Goal: Task Accomplishment & Management: Manage account settings

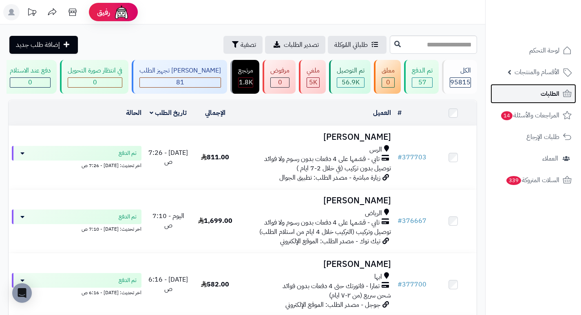
click at [549, 97] on span "الطلبات" at bounding box center [550, 93] width 19 height 11
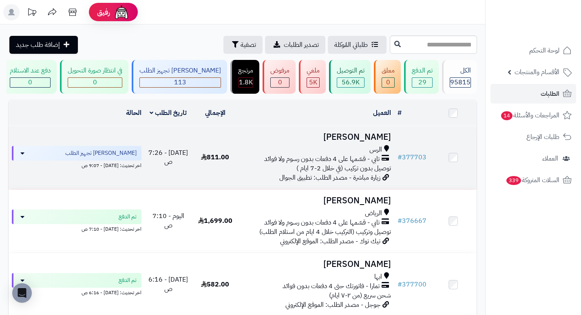
click at [368, 139] on h3 "عزام العنزي" at bounding box center [316, 137] width 149 height 9
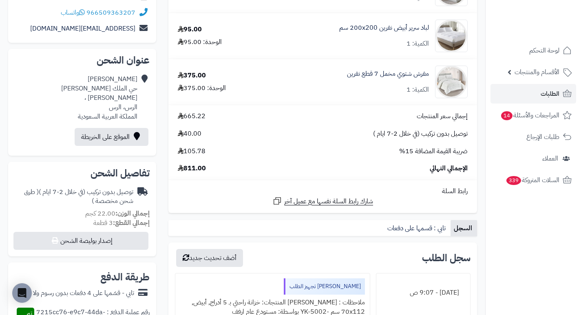
scroll to position [163, 0]
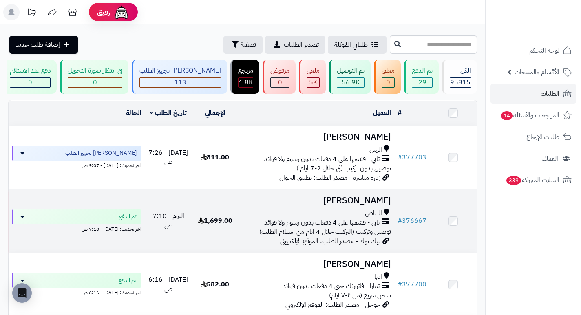
click at [384, 206] on h3 "[PERSON_NAME]" at bounding box center [316, 200] width 149 height 9
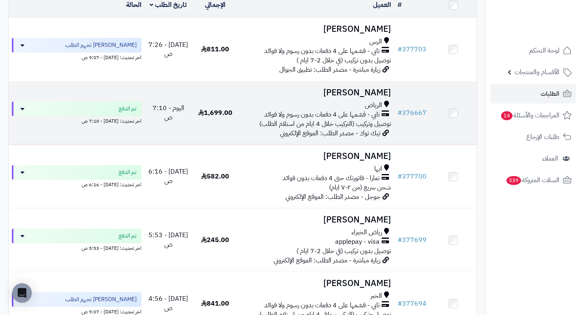
scroll to position [122, 0]
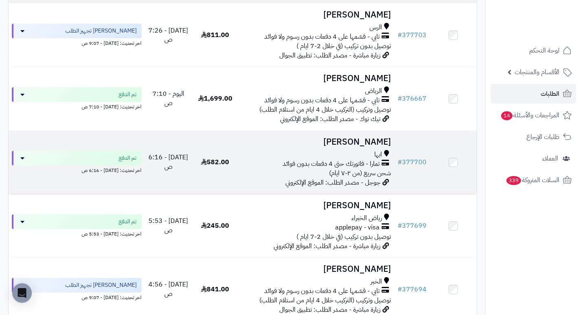
click at [372, 142] on h3 "[PERSON_NAME]" at bounding box center [316, 141] width 149 height 9
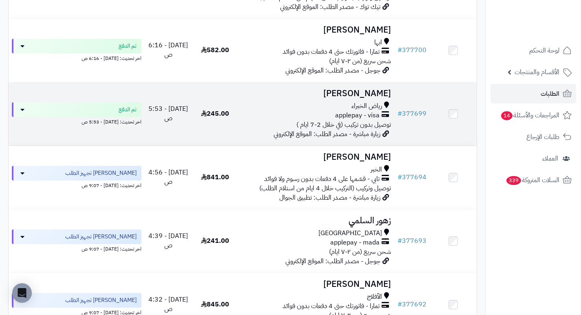
scroll to position [253, 0]
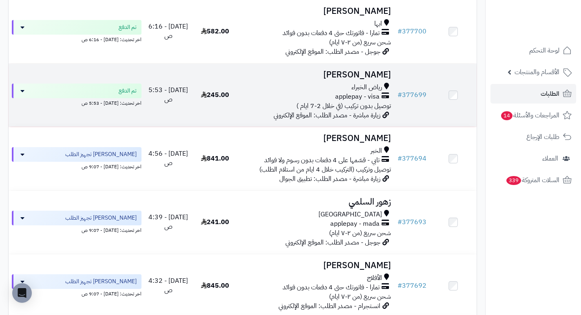
click at [383, 80] on h3 "Ali A" at bounding box center [316, 74] width 149 height 9
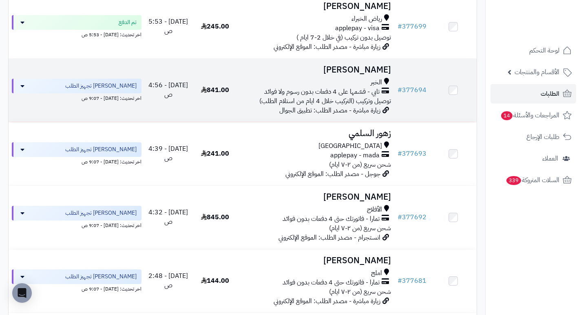
scroll to position [335, 0]
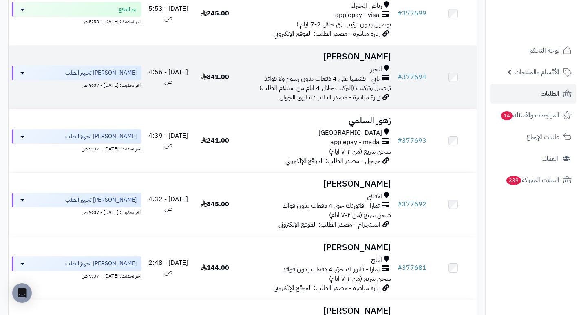
click at [379, 62] on h3 "[PERSON_NAME]" at bounding box center [316, 56] width 149 height 9
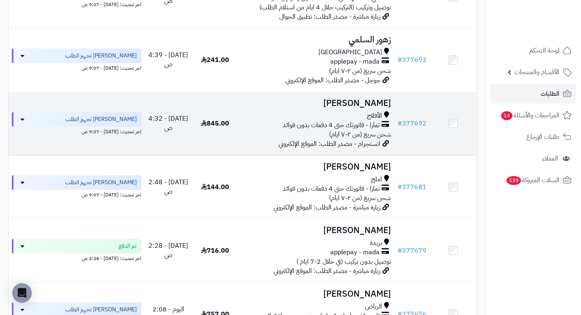
scroll to position [416, 0]
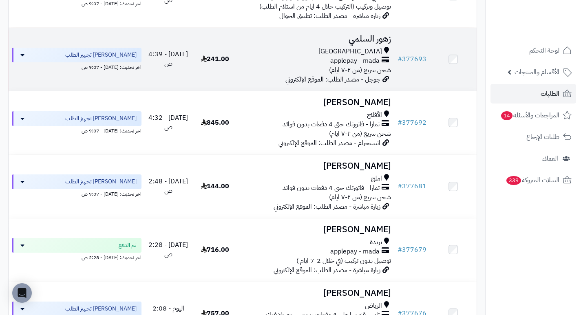
click at [377, 44] on h3 "زهور السلمي" at bounding box center [316, 38] width 149 height 9
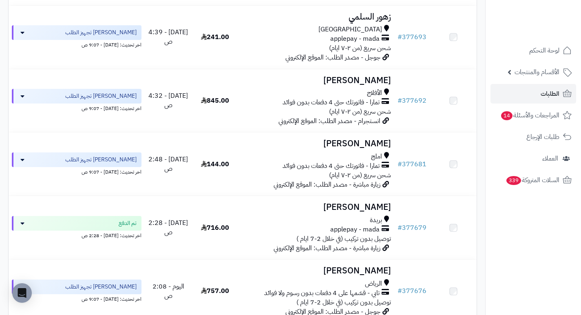
scroll to position [457, 0]
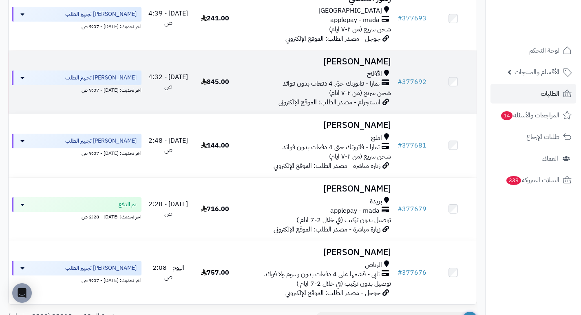
click at [376, 65] on h3 "[PERSON_NAME]" at bounding box center [316, 61] width 149 height 9
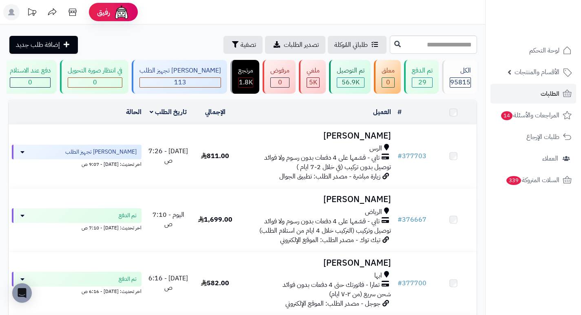
scroll to position [457, 0]
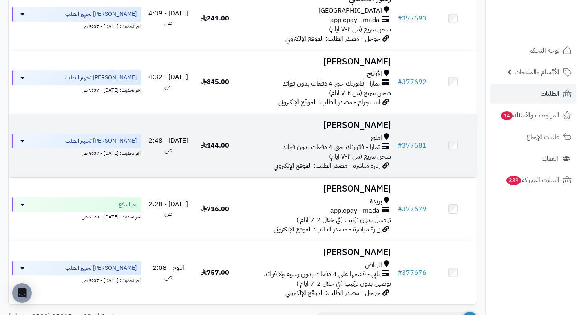
click at [376, 126] on h3 "[PERSON_NAME]" at bounding box center [316, 125] width 149 height 9
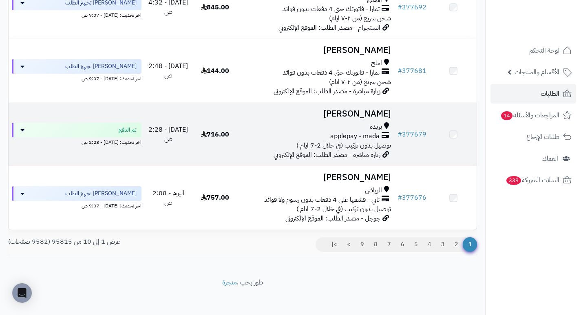
scroll to position [539, 0]
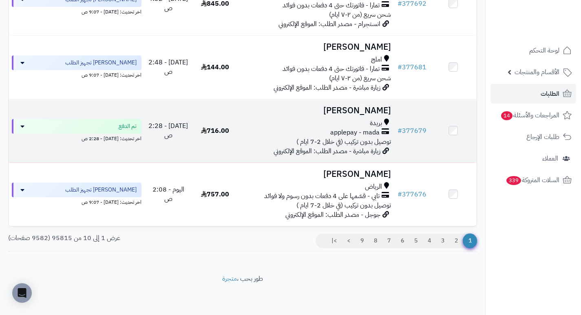
click at [366, 110] on h3 "بندر عبدالعزيز" at bounding box center [316, 110] width 149 height 9
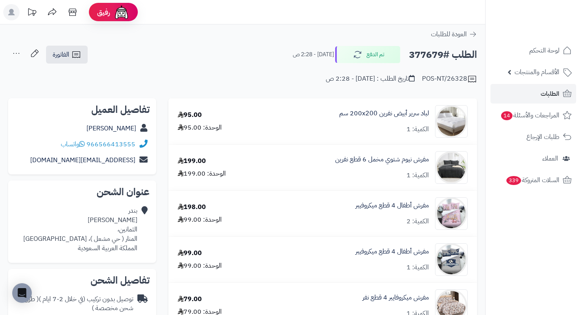
drag, startPoint x: 344, startPoint y: 98, endPoint x: 314, endPoint y: 109, distance: 32.1
click at [314, 109] on div "لباد سرير أبيض نفرين 200x200 سم الكمية: 1" at bounding box center [370, 121] width 208 height 33
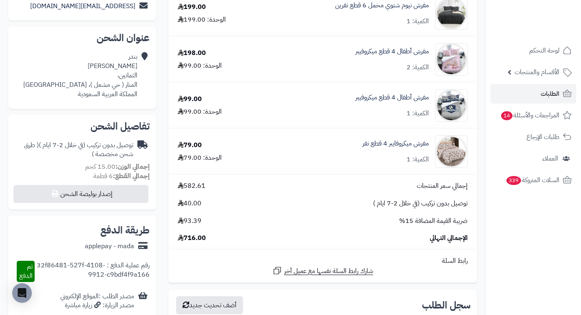
scroll to position [204, 0]
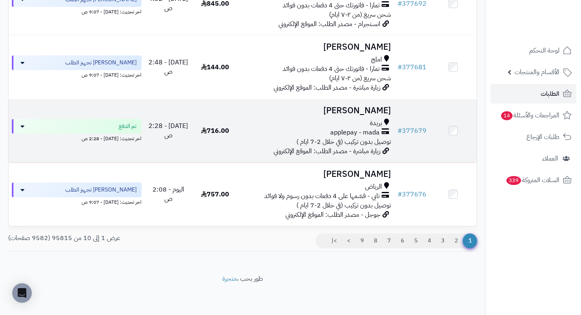
scroll to position [541, 0]
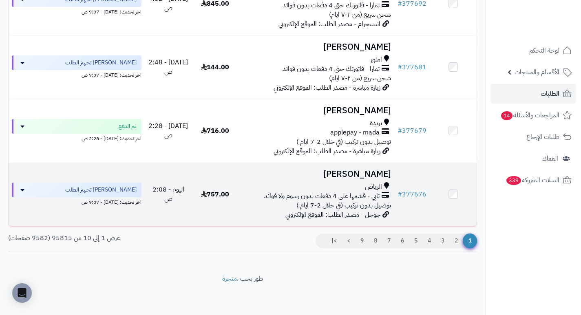
click at [370, 177] on h3 "[PERSON_NAME]" at bounding box center [316, 174] width 149 height 9
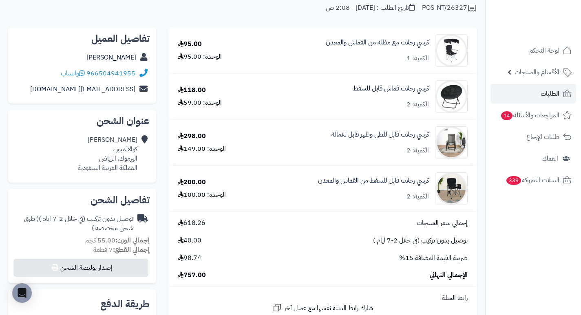
scroll to position [82, 0]
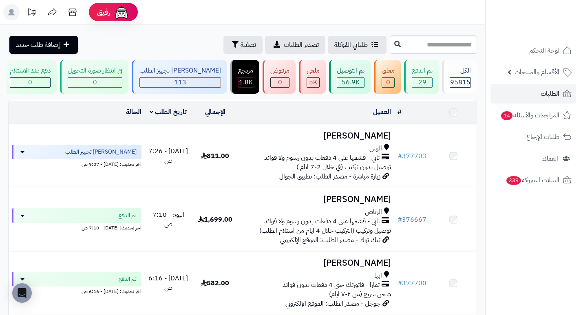
scroll to position [541, 0]
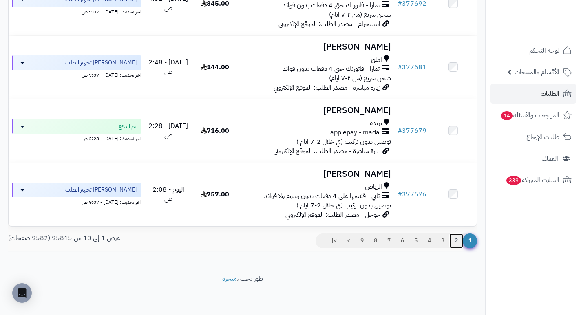
click at [459, 239] on link "2" at bounding box center [457, 241] width 14 height 15
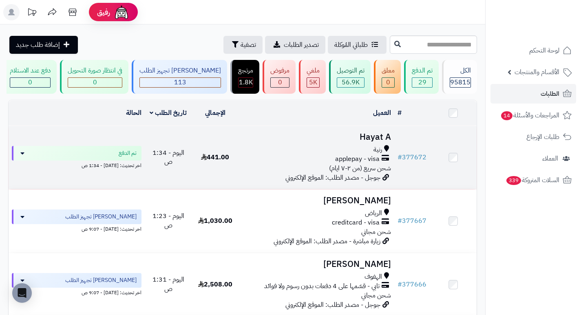
click at [376, 137] on h3 "Hayat A" at bounding box center [316, 137] width 149 height 9
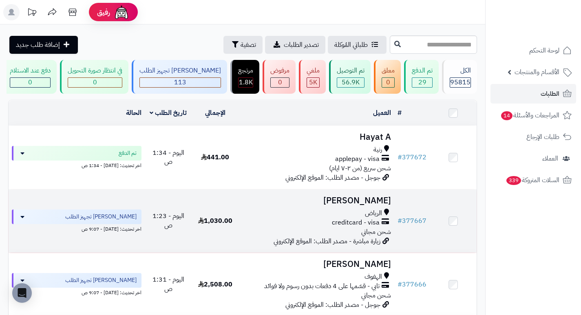
click at [381, 204] on h3 "شاكر صالح" at bounding box center [316, 200] width 149 height 9
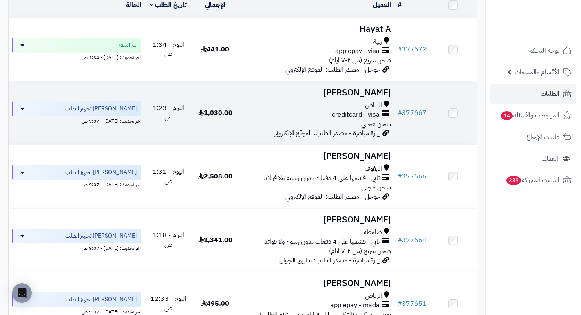
scroll to position [122, 0]
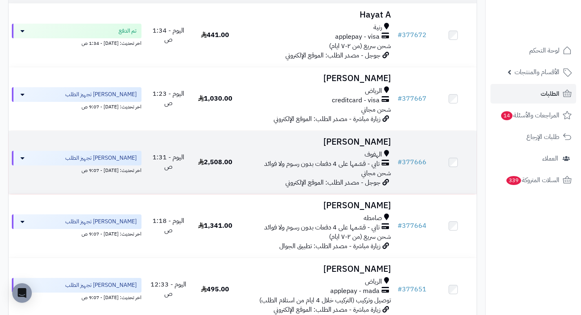
click at [379, 147] on h3 "[PERSON_NAME]" at bounding box center [316, 141] width 149 height 9
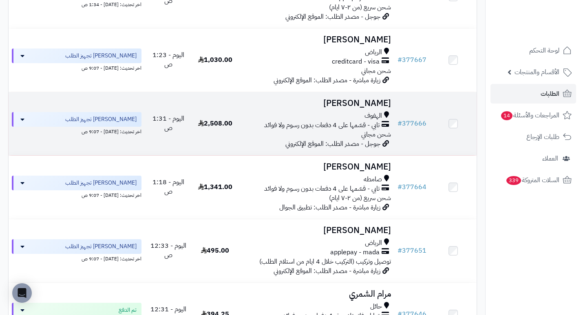
scroll to position [163, 0]
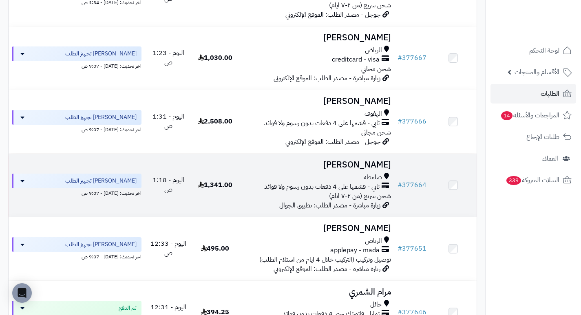
click at [385, 166] on h3 "[PERSON_NAME]" at bounding box center [316, 164] width 149 height 9
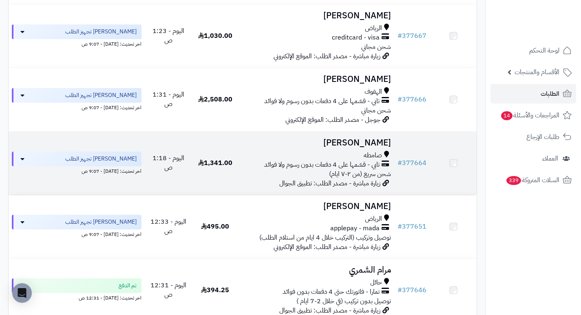
scroll to position [245, 0]
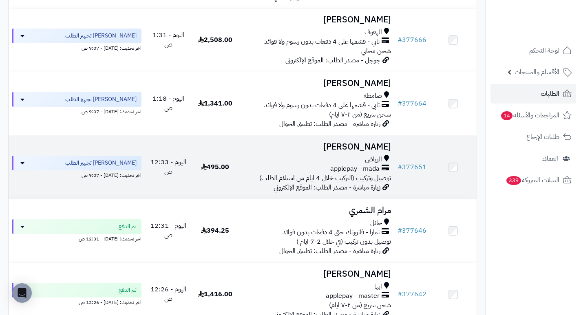
click at [385, 152] on h3 "عبدالله الغامدي" at bounding box center [316, 146] width 149 height 9
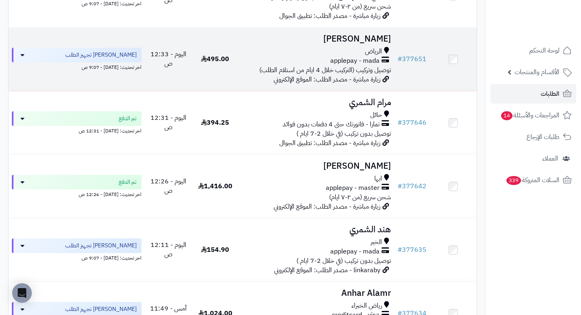
scroll to position [367, 0]
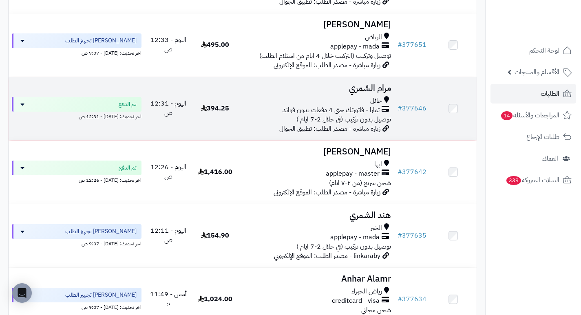
click at [381, 92] on h3 "مرام الشمري" at bounding box center [316, 88] width 149 height 9
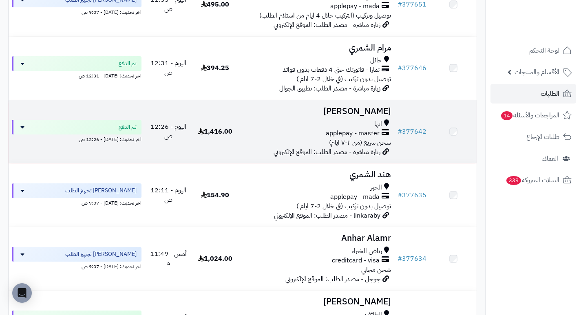
scroll to position [449, 0]
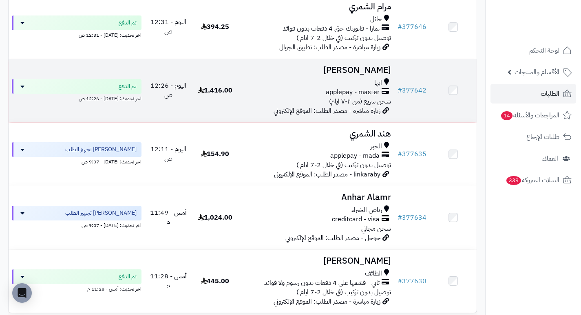
click at [362, 75] on h3 "محمد القحطاني" at bounding box center [316, 70] width 149 height 9
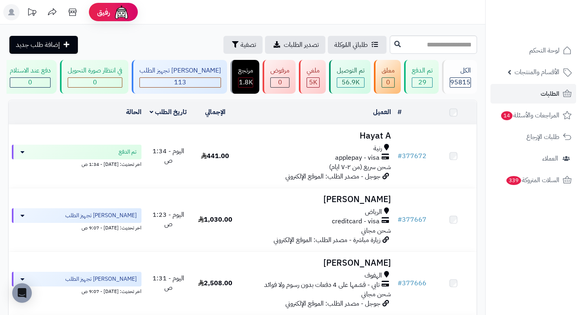
scroll to position [449, 0]
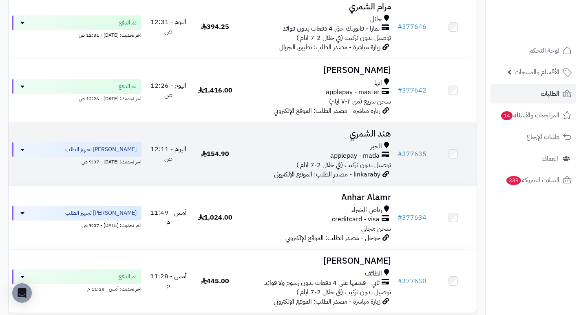
click at [374, 133] on h3 "هند الشمري" at bounding box center [316, 133] width 149 height 9
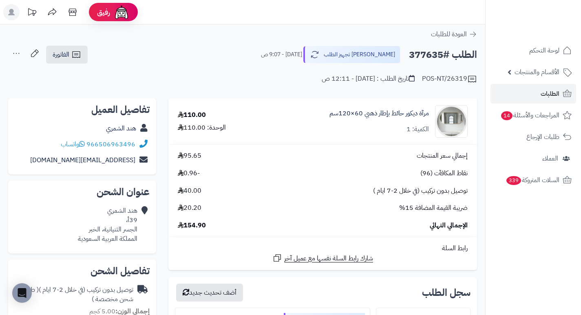
drag, startPoint x: 369, startPoint y: 124, endPoint x: 386, endPoint y: 128, distance: 17.2
click at [386, 128] on div "مرآة ديكور حائط بإطار ذهبي 60×120سم الكمية: 1" at bounding box center [380, 121] width 100 height 25
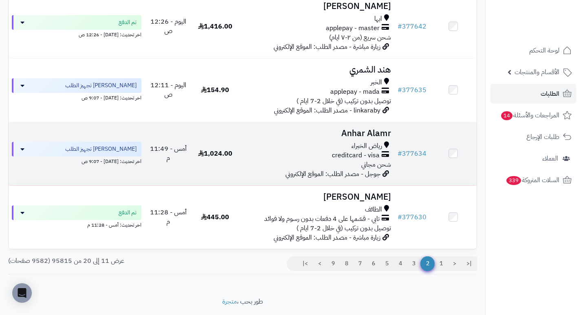
scroll to position [530, 0]
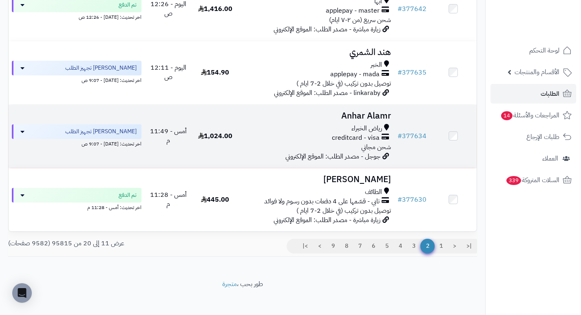
click at [377, 120] on h3 "Anhar Alamr" at bounding box center [316, 115] width 149 height 9
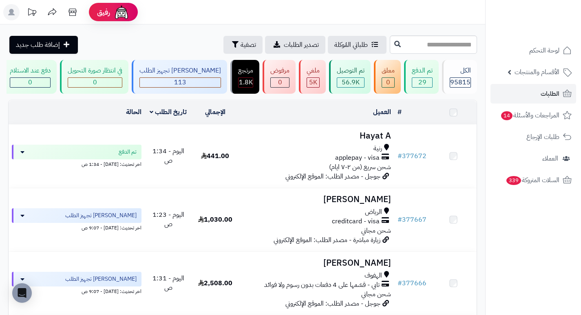
scroll to position [530, 0]
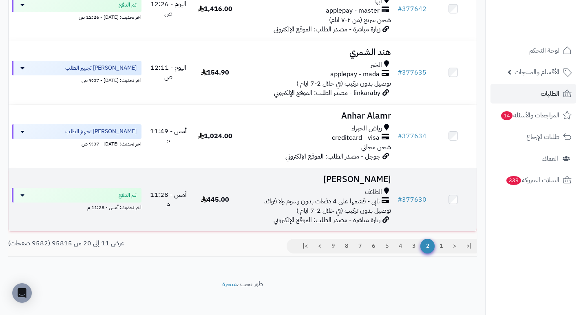
click at [384, 179] on h3 "نشمي العتيبي" at bounding box center [316, 179] width 149 height 9
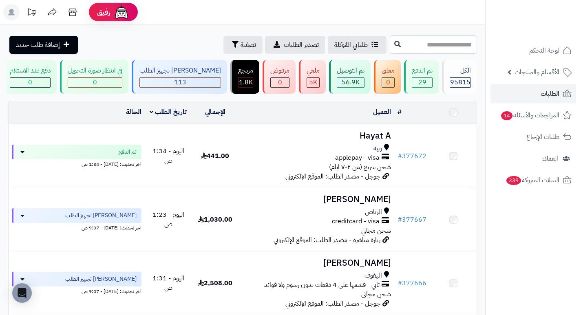
scroll to position [530, 0]
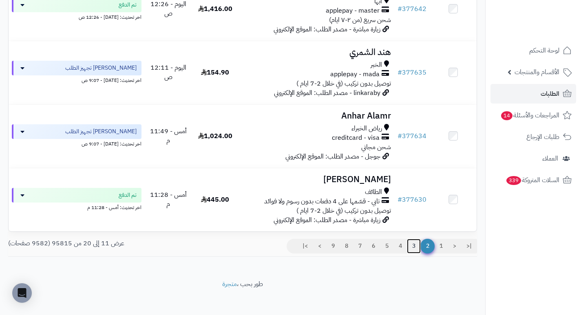
click at [412, 253] on link "3" at bounding box center [414, 246] width 14 height 15
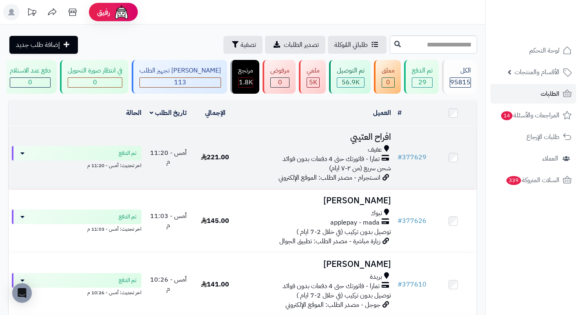
click at [374, 142] on h3 "افراح العتيبي" at bounding box center [316, 137] width 149 height 9
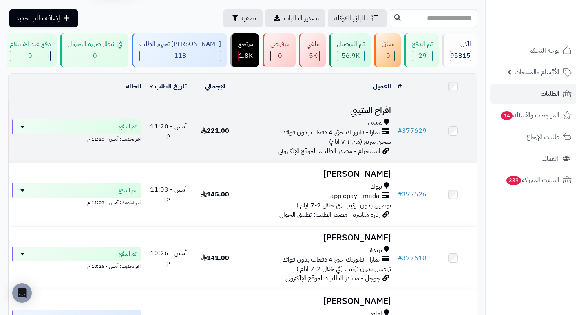
scroll to position [41, 0]
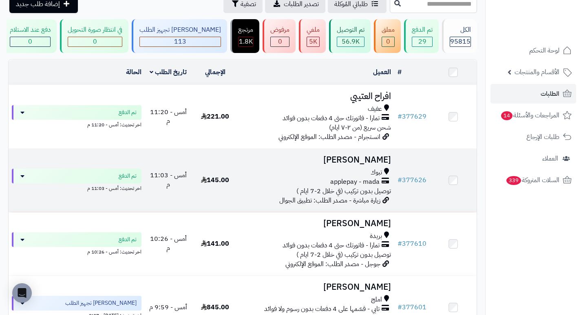
click at [372, 164] on h3 "سهام العطوي" at bounding box center [316, 159] width 149 height 9
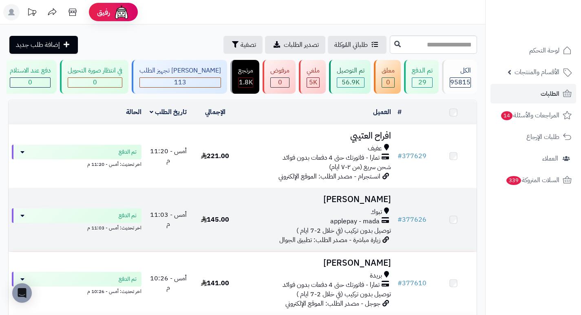
scroll to position [82, 0]
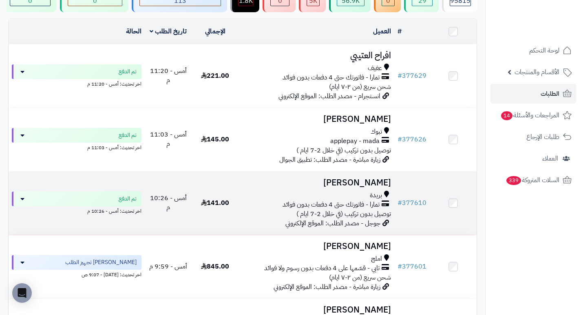
click at [383, 186] on h3 "لؤي الرميح" at bounding box center [316, 182] width 149 height 9
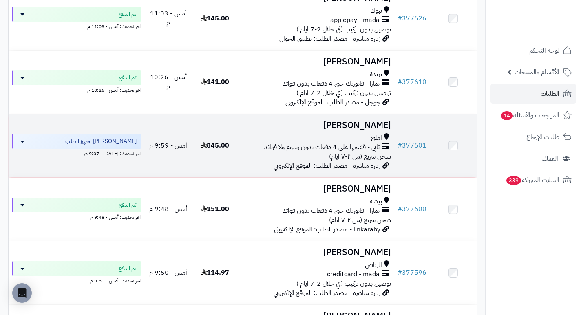
scroll to position [204, 0]
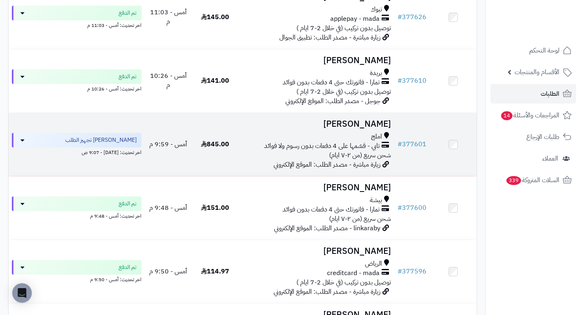
click at [370, 129] on h3 "[PERSON_NAME]" at bounding box center [316, 124] width 149 height 9
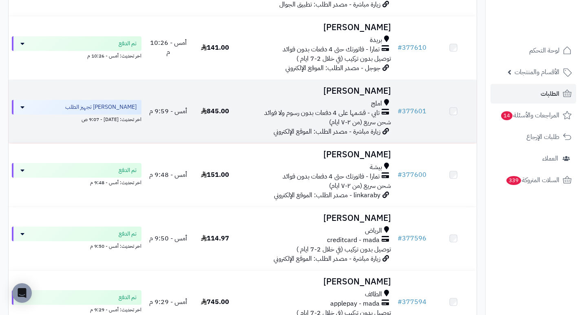
scroll to position [245, 0]
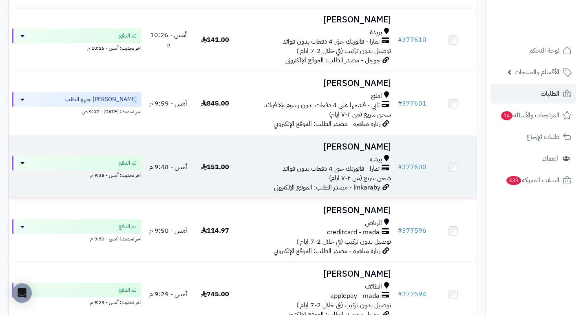
click at [368, 152] on h3 "Janah Khalid" at bounding box center [316, 146] width 149 height 9
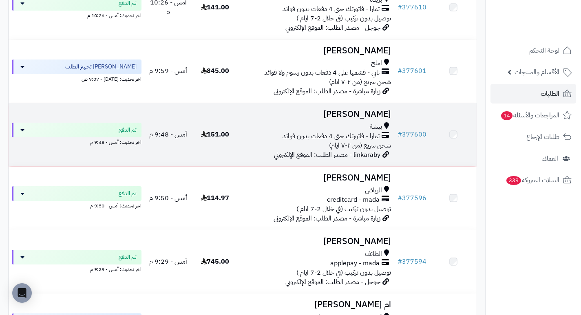
scroll to position [326, 0]
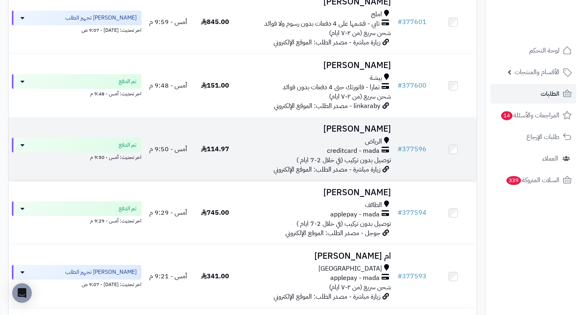
click at [377, 133] on h3 "[PERSON_NAME]" at bounding box center [316, 128] width 149 height 9
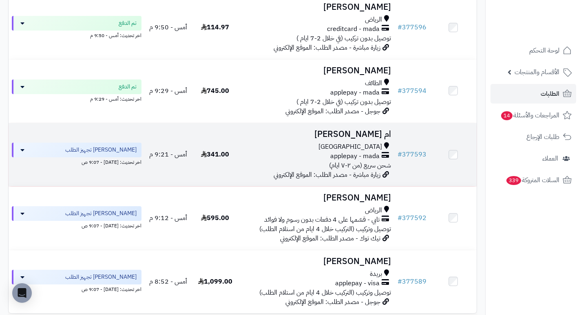
scroll to position [449, 0]
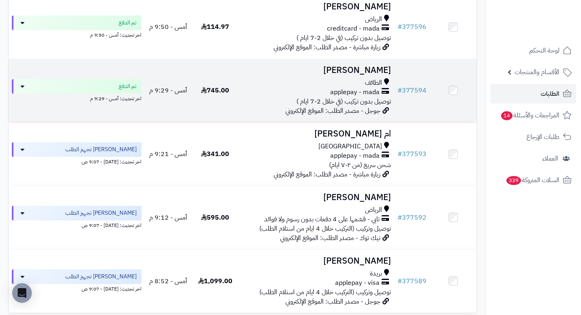
click at [380, 74] on h3 "[PERSON_NAME]" at bounding box center [316, 70] width 149 height 9
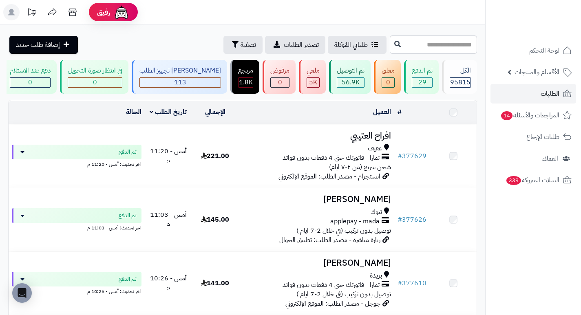
scroll to position [449, 0]
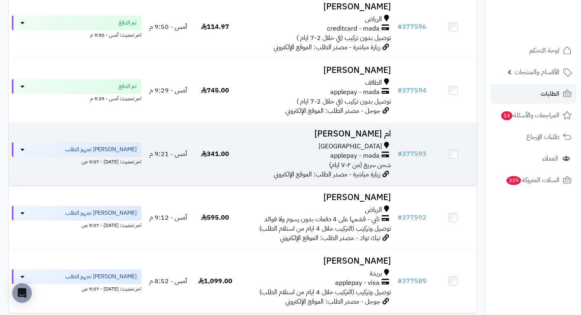
click at [368, 134] on h3 "ام [PERSON_NAME]" at bounding box center [316, 133] width 149 height 9
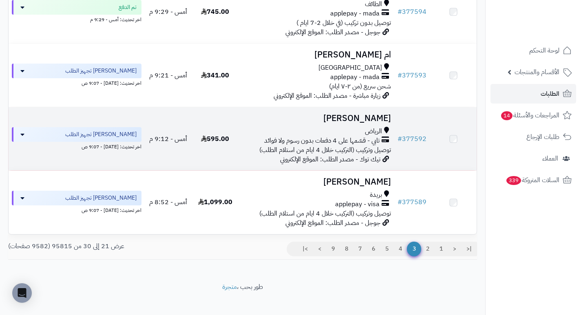
scroll to position [541, 0]
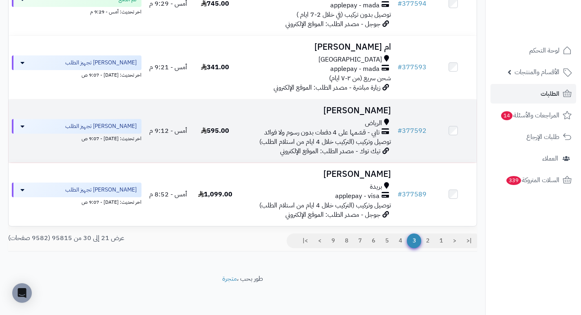
click at [372, 113] on h3 "[PERSON_NAME]" at bounding box center [316, 110] width 149 height 9
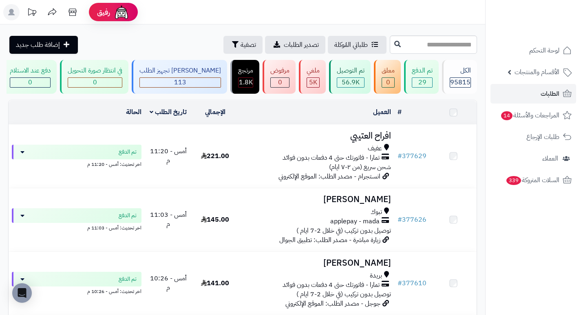
scroll to position [541, 0]
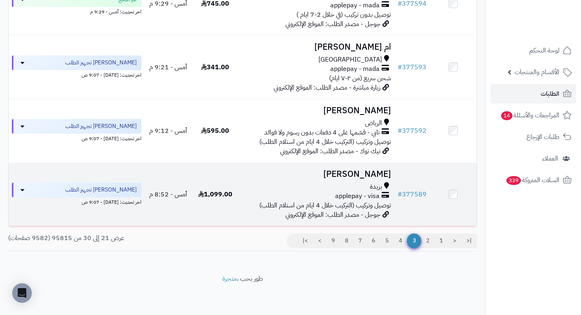
click at [382, 172] on h3 "[PERSON_NAME]" at bounding box center [316, 174] width 149 height 9
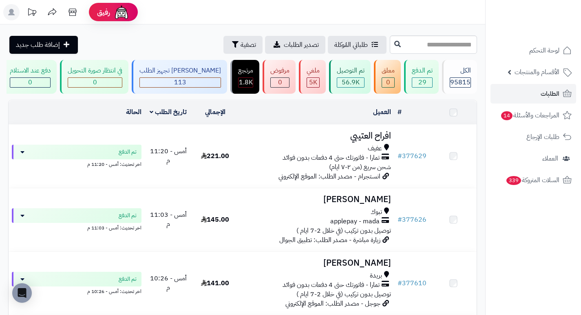
scroll to position [541, 0]
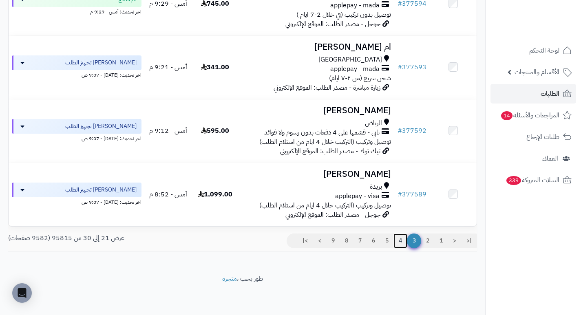
click at [400, 240] on link "4" at bounding box center [401, 241] width 14 height 15
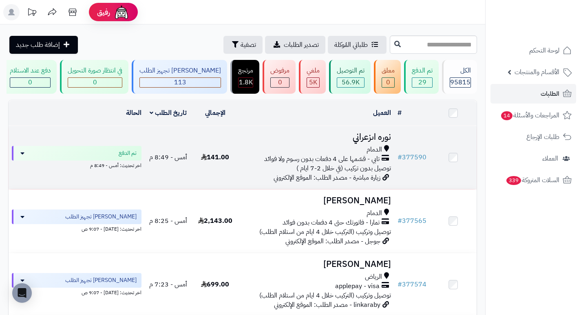
click at [379, 142] on h3 "نوره اىزعراني" at bounding box center [316, 137] width 149 height 9
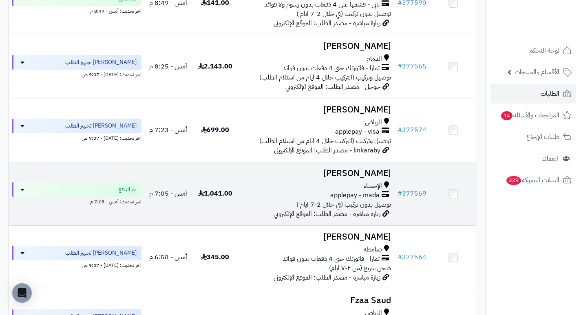
scroll to position [163, 0]
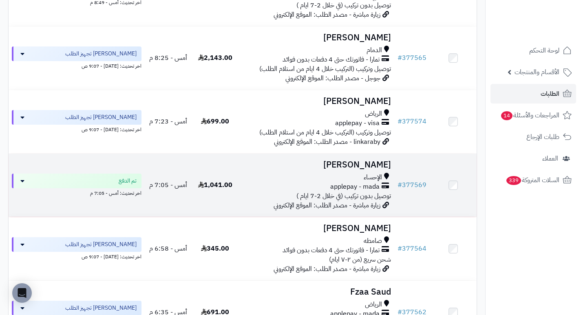
click at [374, 170] on h3 "[PERSON_NAME]" at bounding box center [316, 164] width 149 height 9
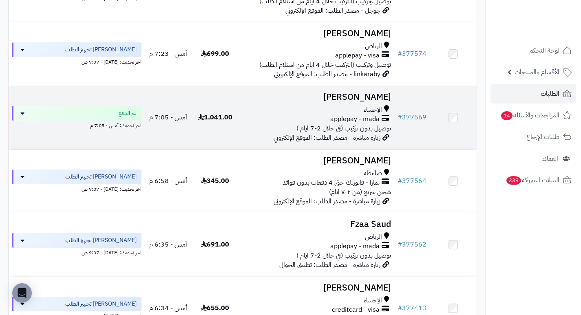
scroll to position [245, 0]
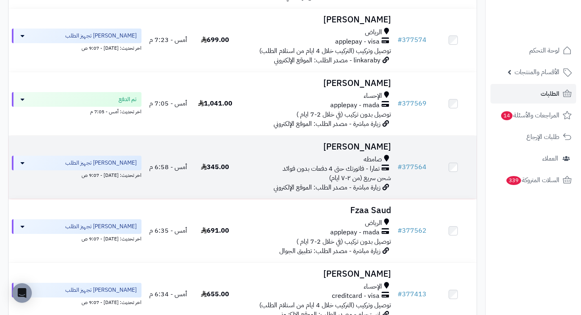
click at [378, 150] on h3 "[PERSON_NAME]" at bounding box center [316, 146] width 149 height 9
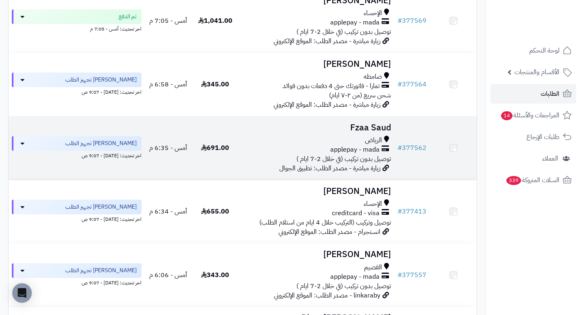
scroll to position [326, 0]
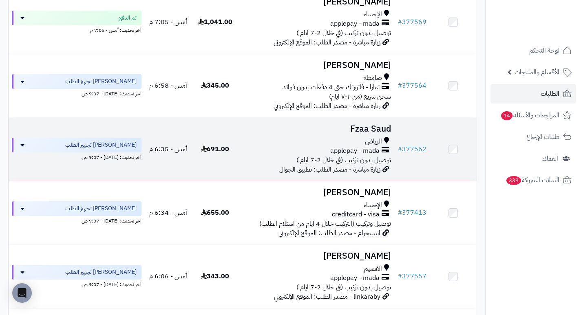
click at [374, 134] on h3 "Fzaa Saud" at bounding box center [316, 128] width 149 height 9
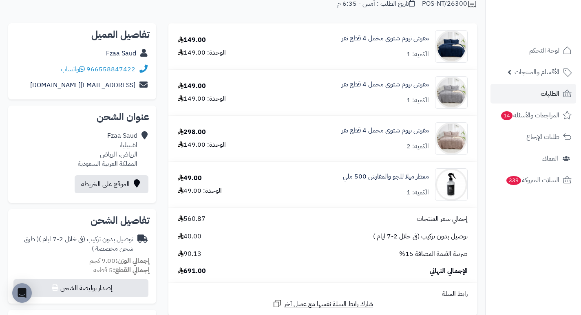
scroll to position [82, 0]
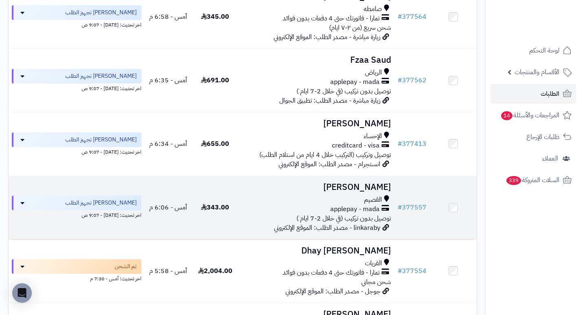
scroll to position [449, 0]
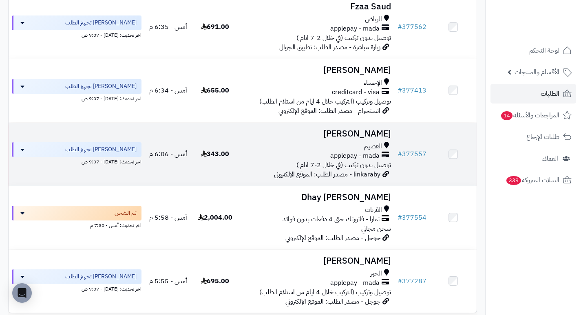
click at [379, 138] on h3 "[PERSON_NAME]" at bounding box center [316, 133] width 149 height 9
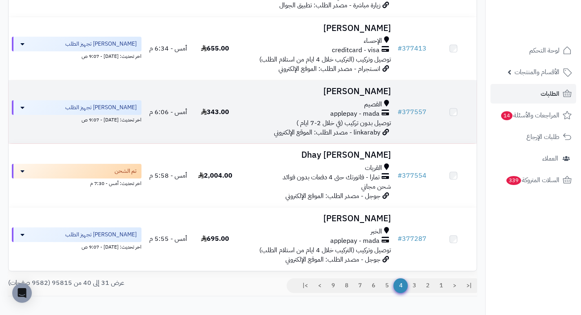
scroll to position [490, 0]
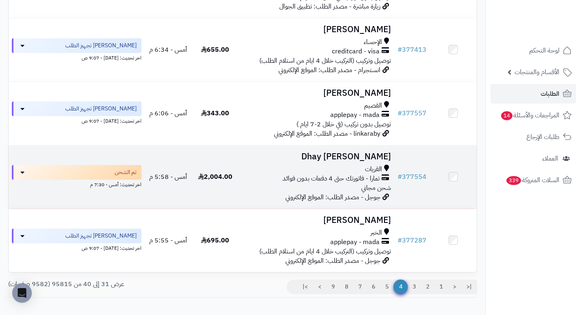
click at [386, 161] on h3 "Dhay [PERSON_NAME]" at bounding box center [316, 156] width 149 height 9
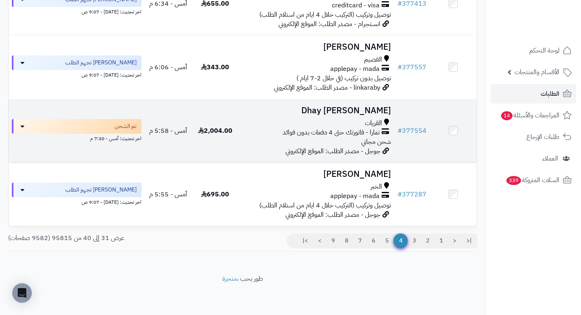
scroll to position [541, 0]
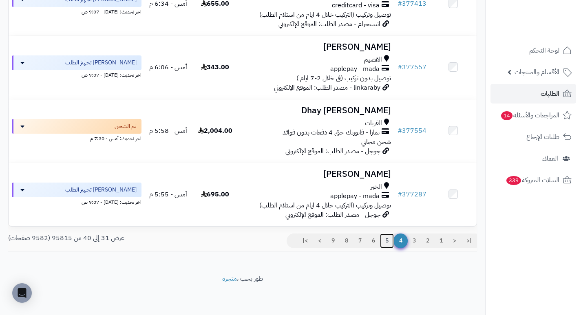
click at [385, 241] on link "5" at bounding box center [387, 241] width 14 height 15
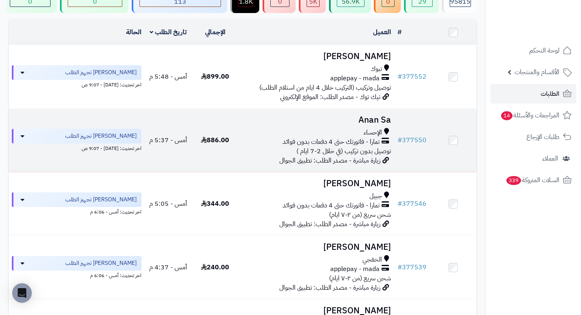
scroll to position [82, 0]
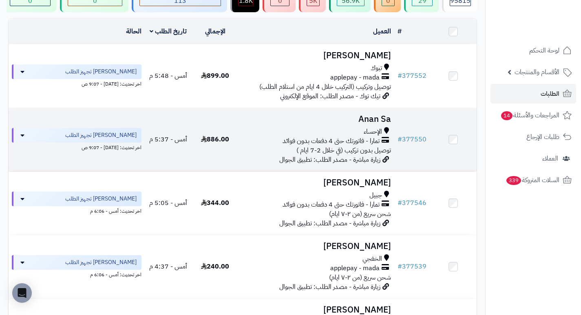
click at [372, 124] on h3 "Anan Sa" at bounding box center [316, 119] width 149 height 9
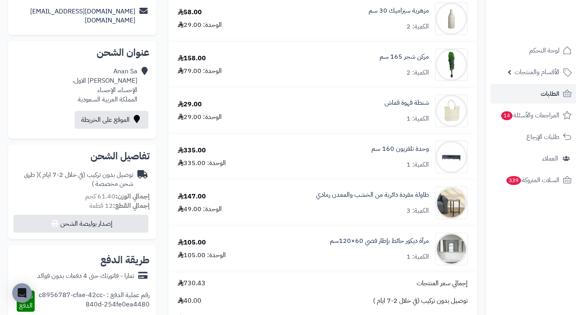
scroll to position [163, 0]
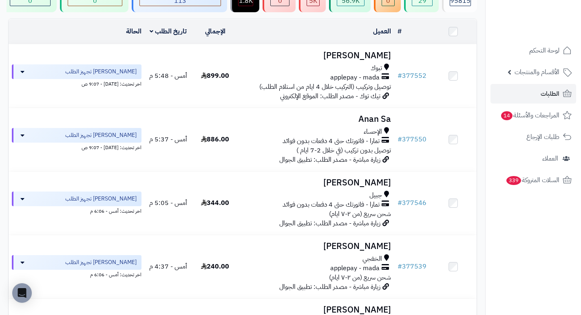
scroll to position [122, 0]
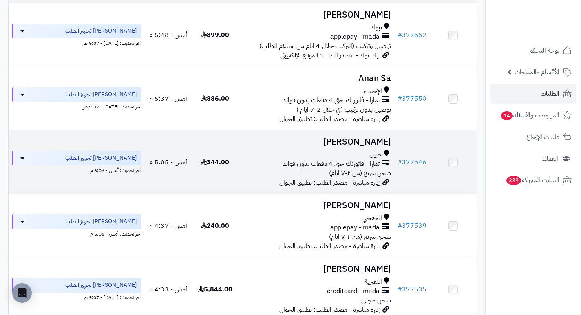
click at [355, 146] on h3 "Kholoud Alyamei" at bounding box center [316, 141] width 149 height 9
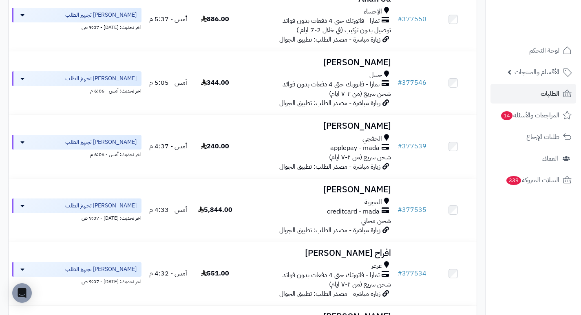
scroll to position [204, 0]
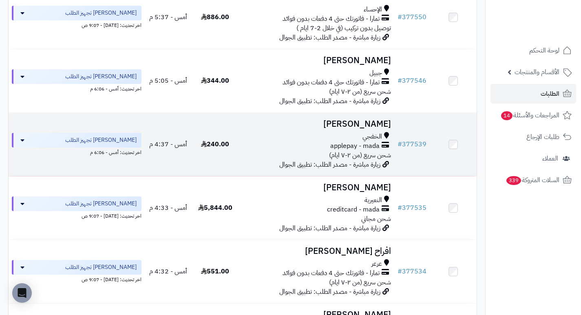
click at [370, 129] on h3 "[PERSON_NAME]" at bounding box center [316, 124] width 149 height 9
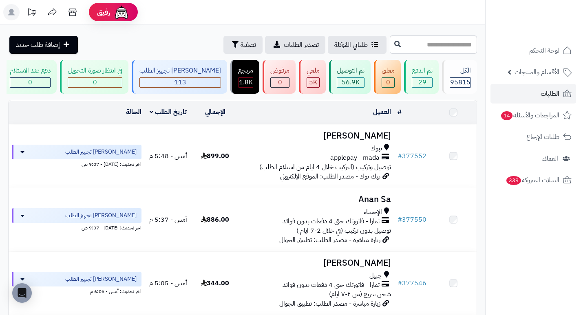
scroll to position [204, 0]
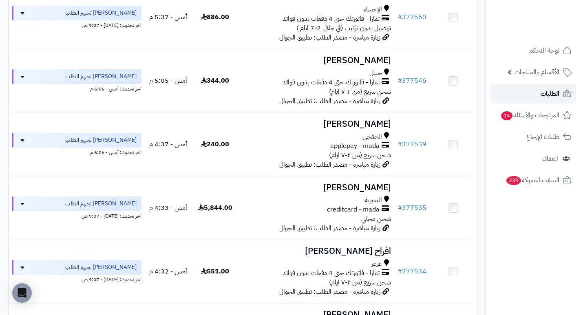
click at [549, 95] on span "الطلبات" at bounding box center [550, 93] width 19 height 11
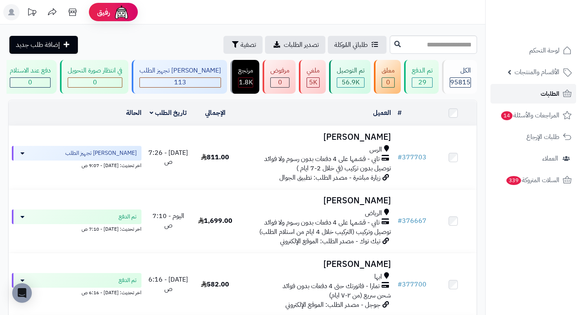
click at [539, 100] on link "الطلبات" at bounding box center [534, 94] width 86 height 20
click at [421, 47] on input "text" at bounding box center [433, 44] width 87 height 18
type input "******"
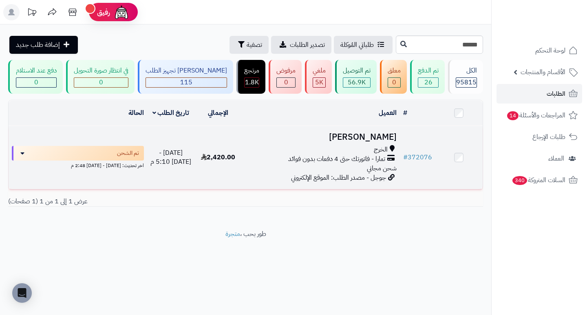
click at [354, 140] on h3 "[PERSON_NAME]" at bounding box center [320, 137] width 151 height 9
click at [361, 141] on h3 "[PERSON_NAME]" at bounding box center [320, 137] width 151 height 9
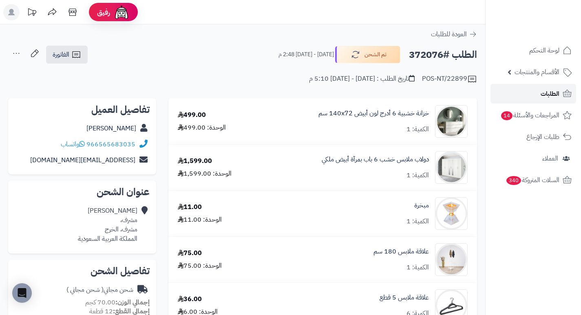
click at [544, 100] on link "الطلبات" at bounding box center [534, 94] width 86 height 20
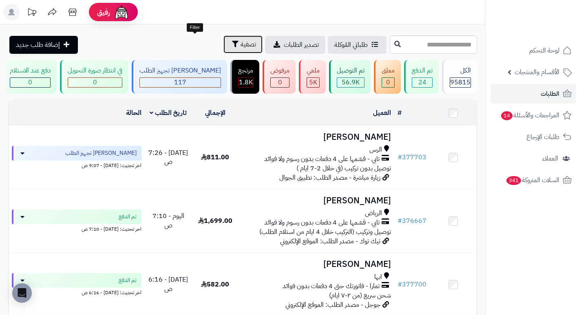
click at [241, 44] on span "تصفية" at bounding box center [249, 45] width 16 height 10
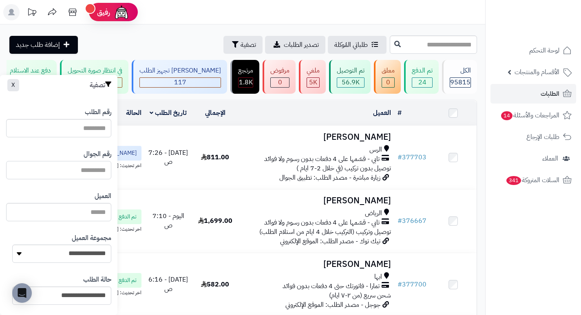
paste input "**********"
click at [70, 171] on input "**********" at bounding box center [58, 170] width 105 height 18
type input "*********"
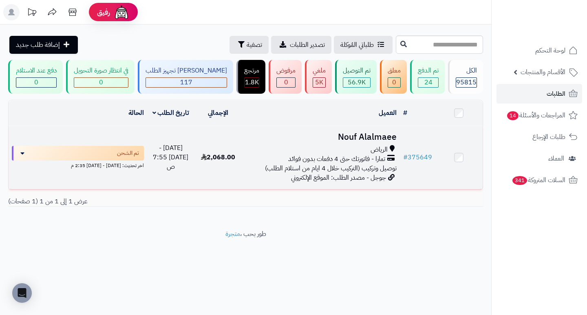
click at [376, 142] on h3 "Nouf Alalmaee" at bounding box center [320, 137] width 151 height 9
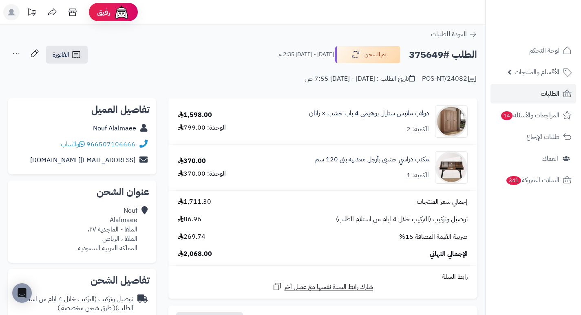
click at [421, 56] on h2 "الطلب #375649" at bounding box center [443, 55] width 68 height 17
copy h2 "375649"
click at [235, 46] on div "الطلب #375649 تم الشحن [DATE] - [DATE] 2:35 م الفاتورة طباعة الفاتورة إرسال الف…" at bounding box center [242, 54] width 469 height 19
click at [552, 97] on span "الطلبات" at bounding box center [550, 93] width 19 height 11
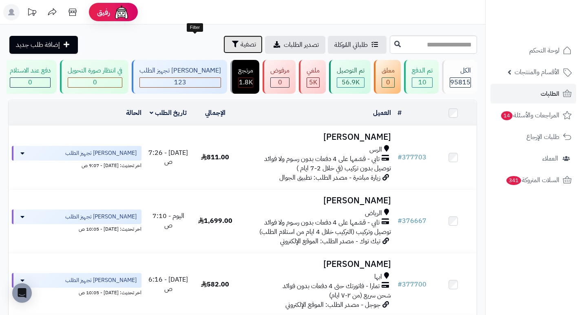
click at [241, 44] on span "تصفية" at bounding box center [249, 45] width 16 height 10
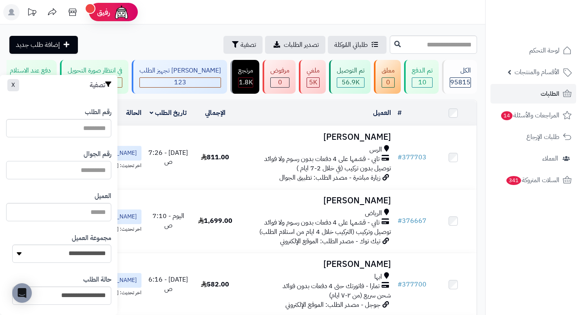
paste input "*********"
type input "*********"
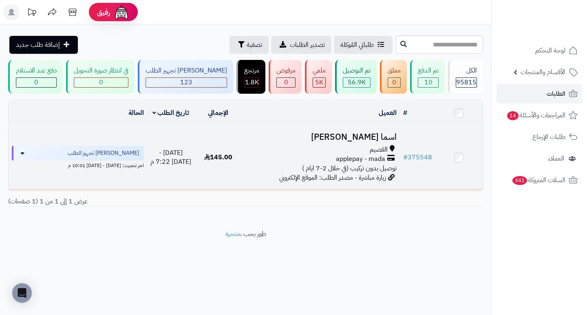
click at [373, 142] on h3 "اسما [PERSON_NAME]" at bounding box center [320, 137] width 151 height 9
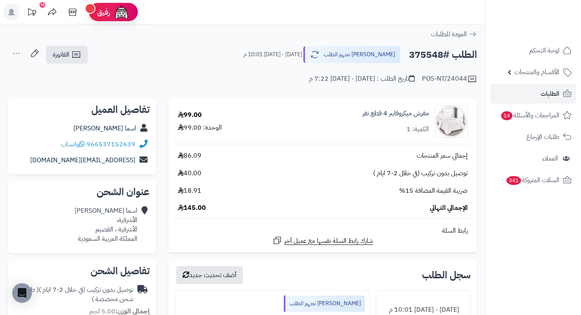
click at [423, 54] on h2 "الطلب #375548" at bounding box center [443, 55] width 68 height 17
copy h2 "375548"
click at [548, 95] on span "الطلبات" at bounding box center [550, 93] width 19 height 11
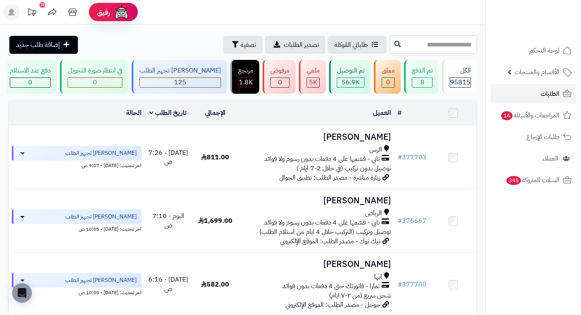
click at [392, 49] on input "text" at bounding box center [433, 44] width 87 height 18
type input "******"
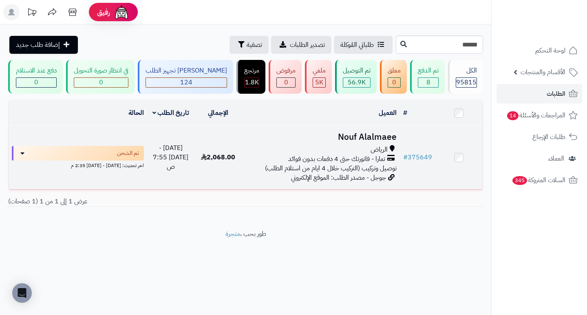
click at [376, 141] on h3 "Nouf Alalmaee" at bounding box center [320, 137] width 151 height 9
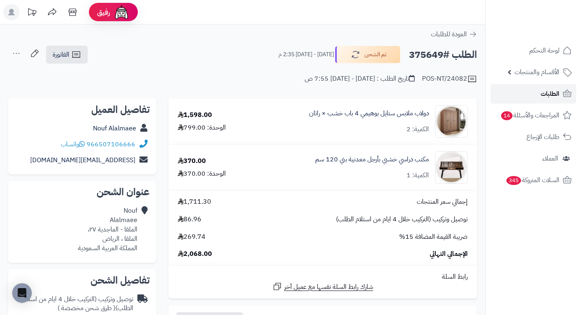
click at [538, 96] on link "الطلبات" at bounding box center [534, 94] width 86 height 20
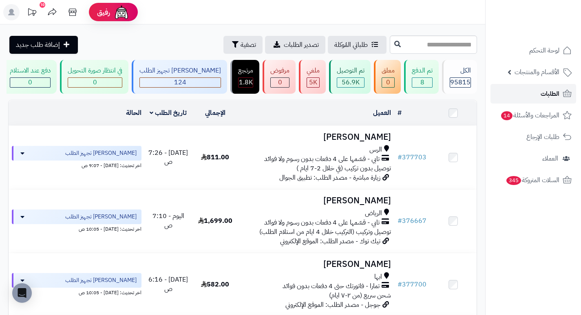
click at [551, 92] on span "الطلبات" at bounding box center [550, 93] width 19 height 11
click at [241, 46] on span "تصفية" at bounding box center [249, 45] width 16 height 10
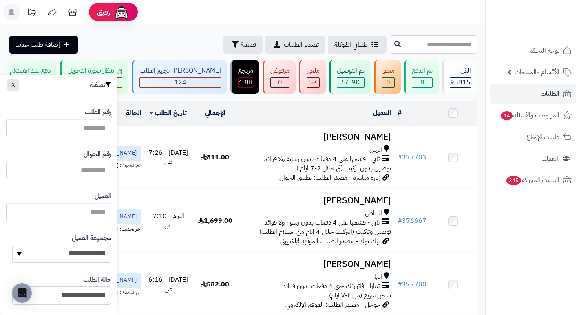
paste input "*********"
type input "*********"
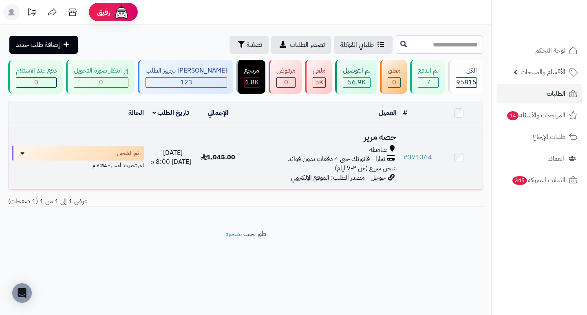
click at [390, 142] on h3 "حصه مرير" at bounding box center [320, 137] width 151 height 9
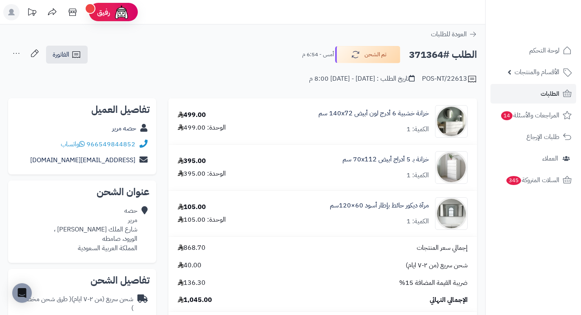
click at [428, 54] on h2 "الطلب #371364" at bounding box center [443, 55] width 68 height 17
copy h2 "371364"
click at [254, 38] on div "العودة للطلبات" at bounding box center [242, 34] width 485 height 10
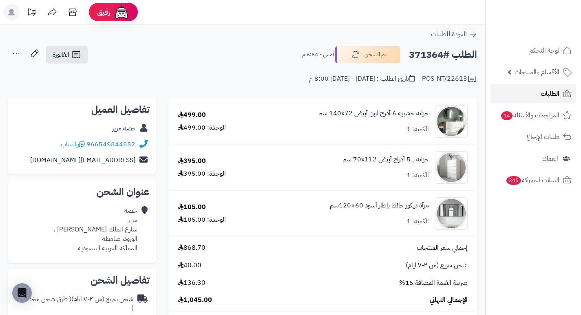
click at [542, 93] on span "الطلبات" at bounding box center [550, 93] width 19 height 11
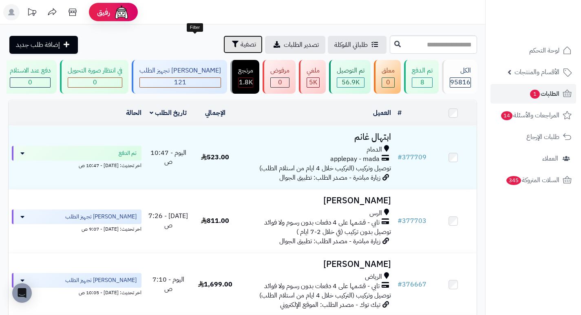
click at [241, 44] on span "تصفية" at bounding box center [249, 45] width 16 height 10
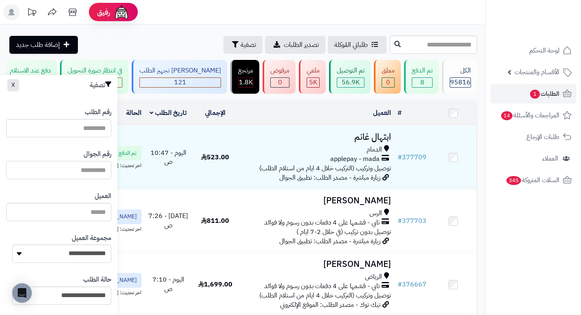
click at [98, 170] on input "text" at bounding box center [58, 170] width 105 height 18
paste input "*********"
type input "*********"
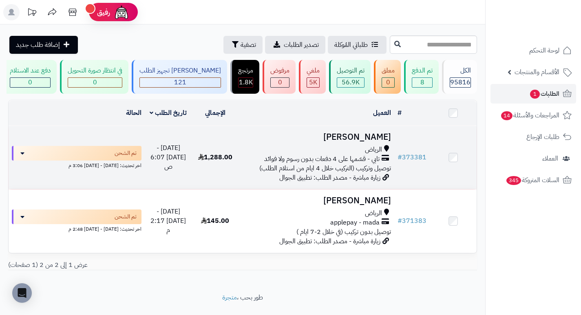
click at [374, 142] on h3 "[PERSON_NAME]" at bounding box center [316, 137] width 149 height 9
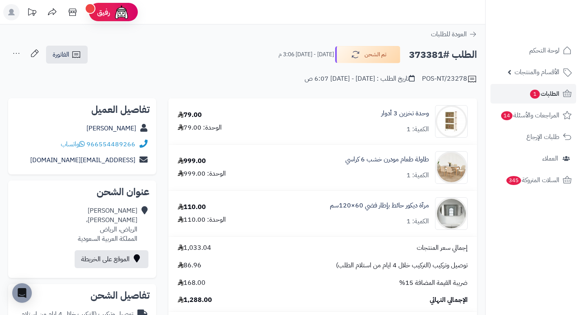
click at [424, 55] on h2 "الطلب #373381" at bounding box center [443, 55] width 68 height 17
copy h2 "373381"
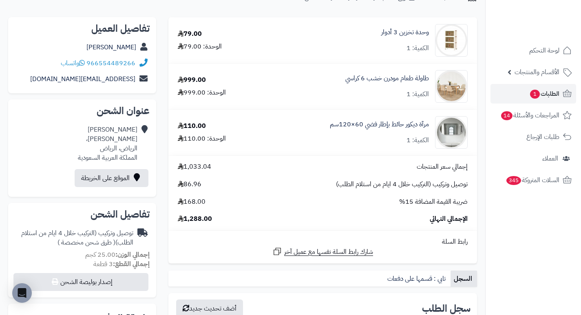
scroll to position [82, 0]
click at [540, 93] on span "الطلبات 1" at bounding box center [544, 93] width 30 height 11
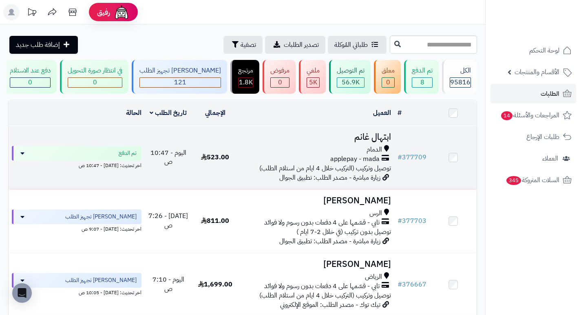
click at [376, 142] on h3 "ابتهال غانم" at bounding box center [316, 137] width 149 height 9
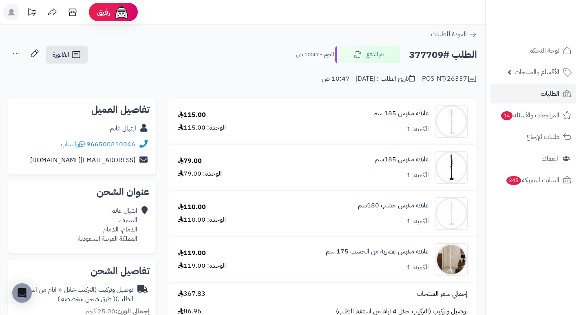
drag, startPoint x: 348, startPoint y: 118, endPoint x: 240, endPoint y: 121, distance: 107.3
click at [236, 122] on div "115.00 الوحدة: 115.00" at bounding box center [214, 122] width 84 height 22
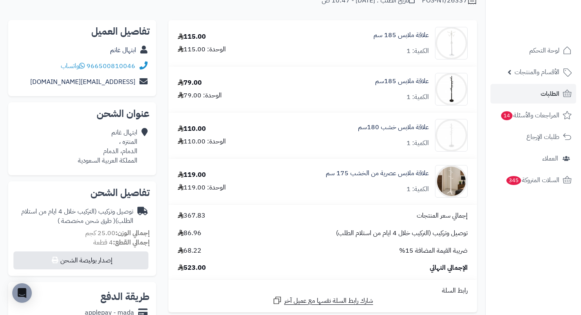
scroll to position [82, 0]
